Goal: Task Accomplishment & Management: Use online tool/utility

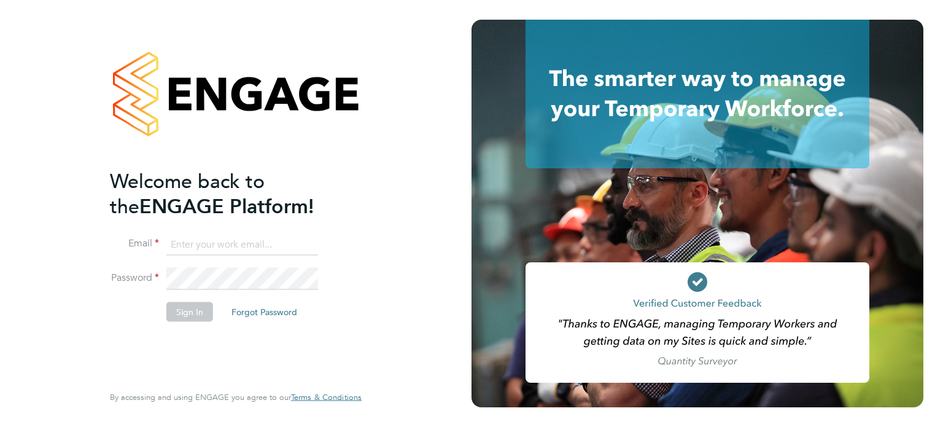
type input "[PERSON_NAME][EMAIL_ADDRESS][PERSON_NAME][DOMAIN_NAME]"
click at [182, 311] on button "Sign In" at bounding box center [189, 311] width 47 height 20
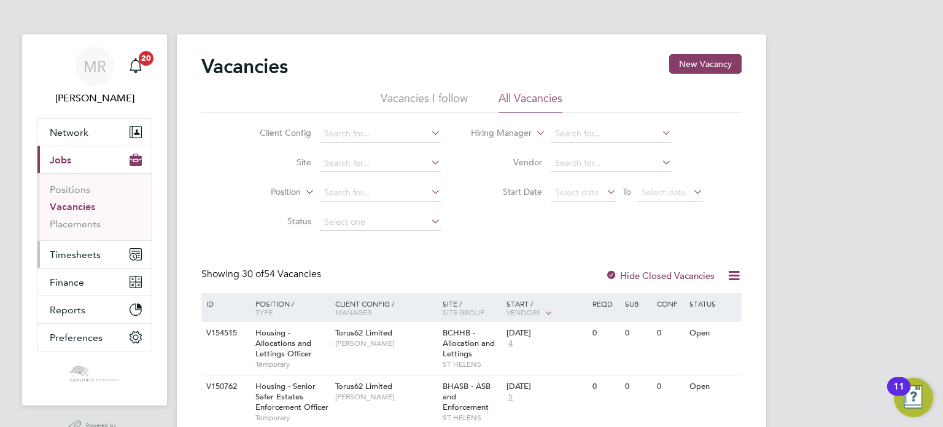
click at [91, 251] on span "Timesheets" at bounding box center [75, 255] width 51 height 12
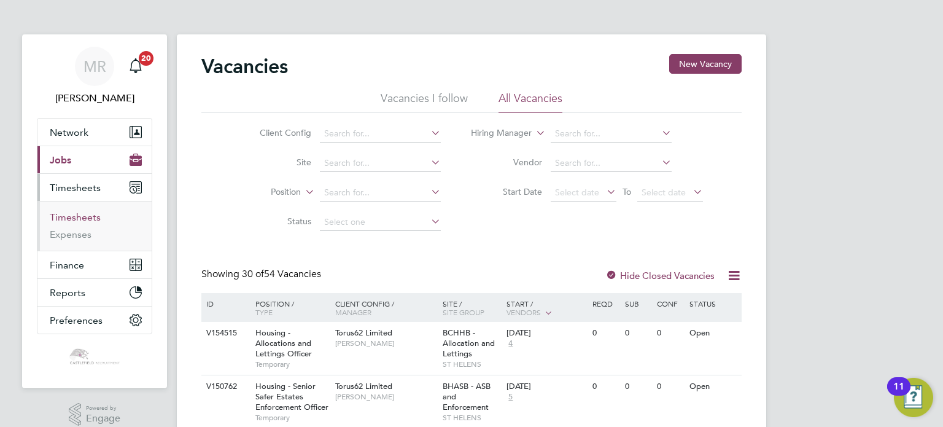
click at [88, 218] on link "Timesheets" at bounding box center [75, 217] width 51 height 12
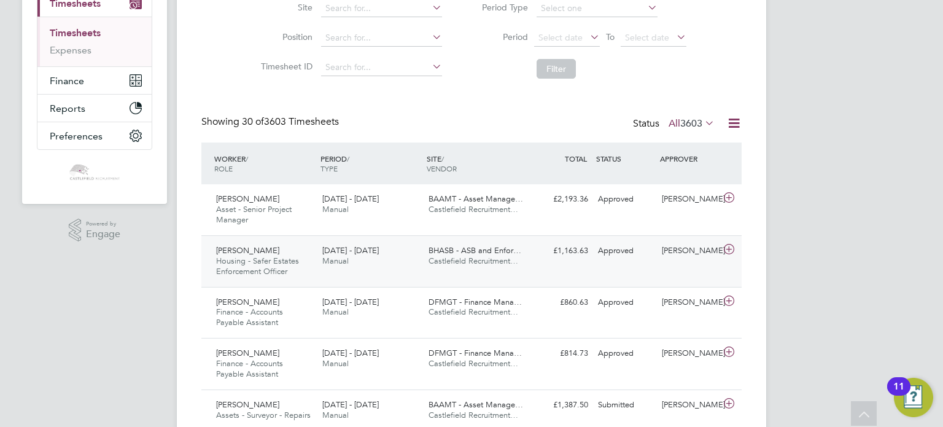
click at [366, 239] on div "Chris Howells Housing - Safer Estates Enforcement Officer 22 - 28 Sep 2025 22 -…" at bounding box center [471, 261] width 540 height 52
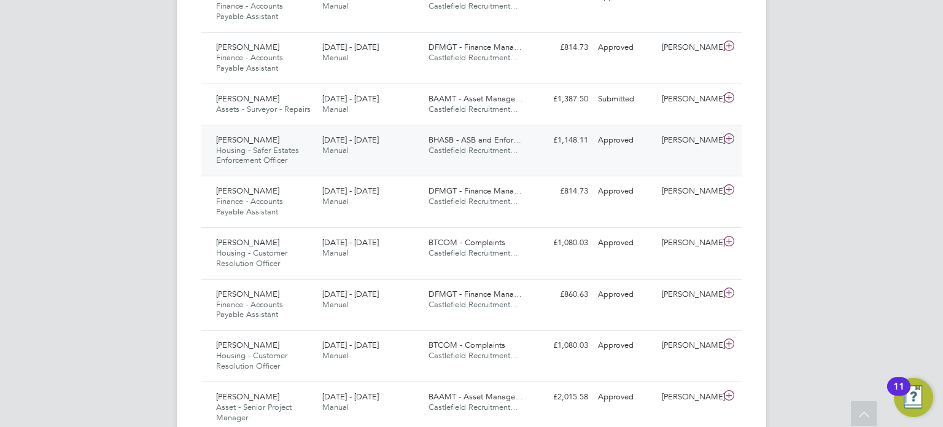
click at [258, 170] on div "Angus Macdonald Housing - Safer Estates Enforcement Officer 22 - 28 Sep 2025 22…" at bounding box center [471, 151] width 540 height 52
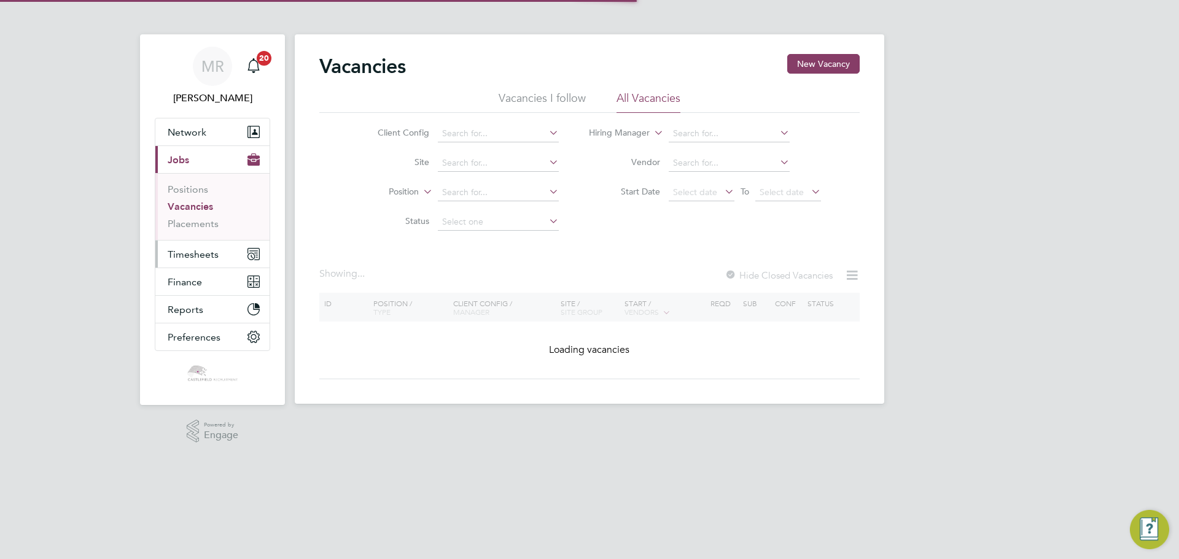
click at [214, 251] on span "Timesheets" at bounding box center [193, 255] width 51 height 12
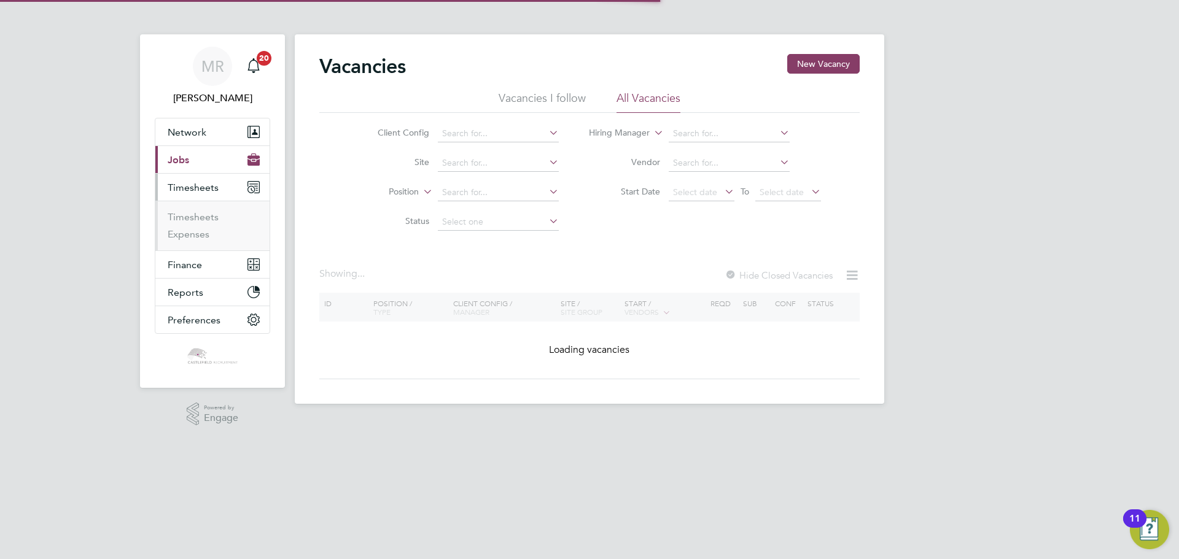
click at [216, 211] on ul "Timesheets Expenses" at bounding box center [212, 226] width 114 height 50
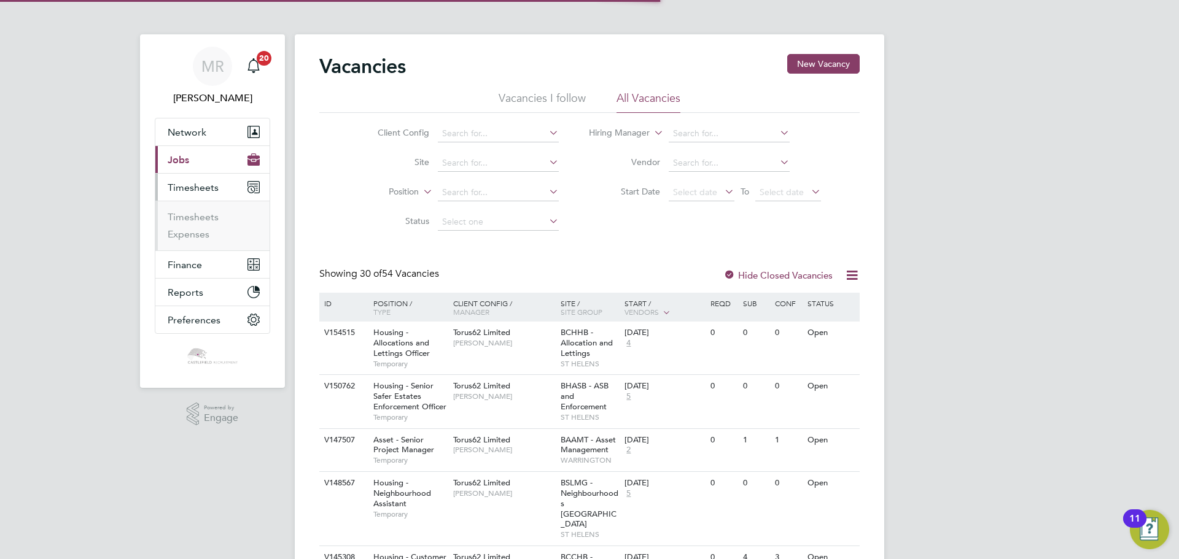
click at [216, 224] on li "Timesheets" at bounding box center [214, 219] width 92 height 17
click at [213, 216] on link "Timesheets" at bounding box center [193, 217] width 51 height 12
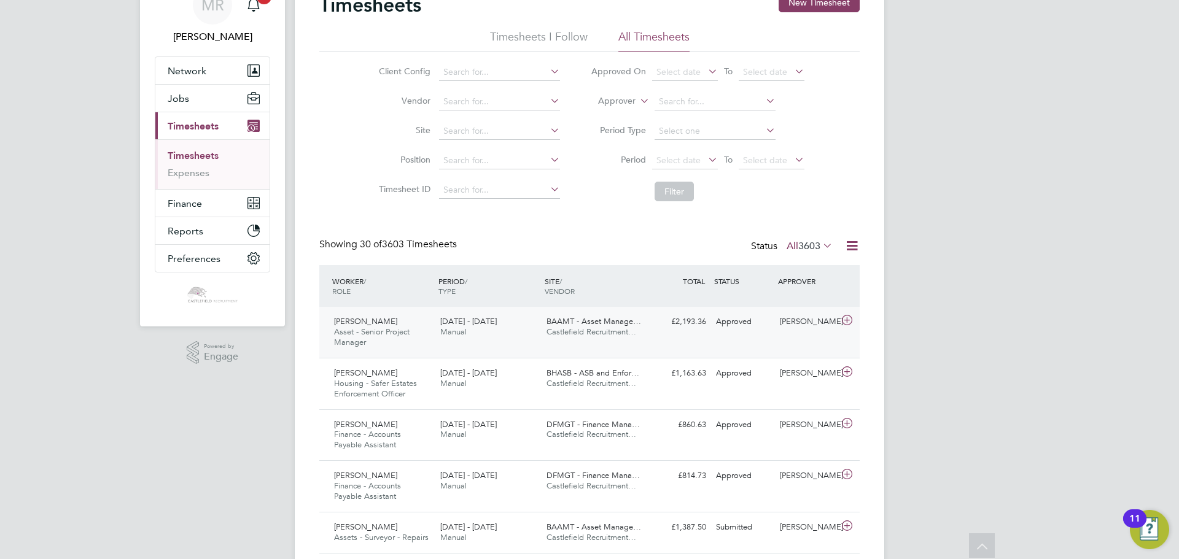
click at [398, 327] on span "Asset - Senior Project Manager" at bounding box center [372, 337] width 76 height 21
